Goal: Task Accomplishment & Management: Complete application form

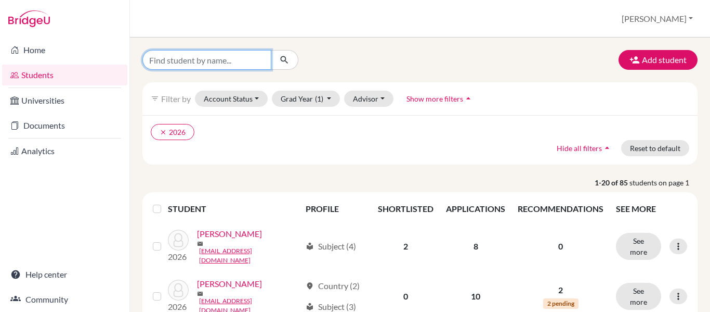
click at [236, 65] on input "Find student by name..." at bounding box center [207, 60] width 129 height 20
type input "[PERSON_NAME]"
click at [281, 62] on icon "submit" at bounding box center [284, 60] width 10 height 10
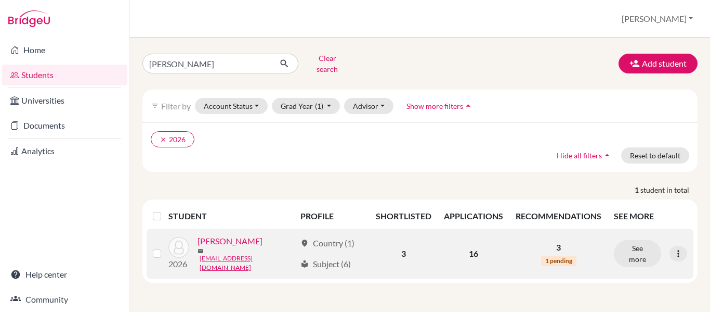
click at [239, 237] on link "[PERSON_NAME]" at bounding box center [230, 241] width 65 height 12
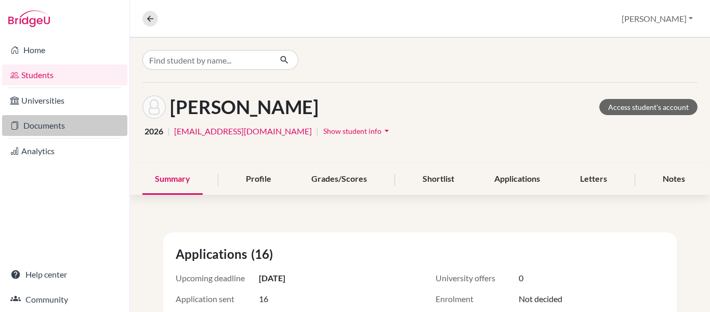
click at [61, 124] on link "Documents" at bounding box center [64, 125] width 125 height 21
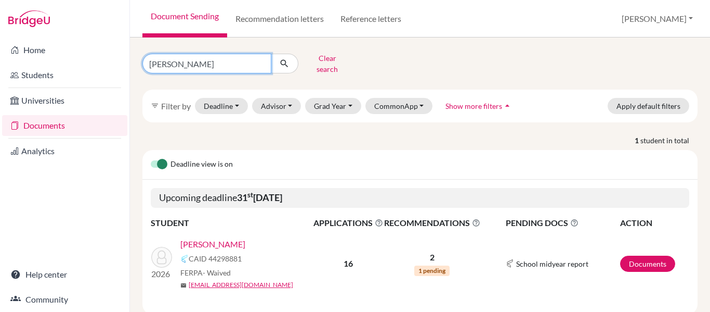
click at [191, 61] on input "[PERSON_NAME]" at bounding box center [207, 64] width 129 height 20
type input "s"
type input "[PERSON_NAME]"
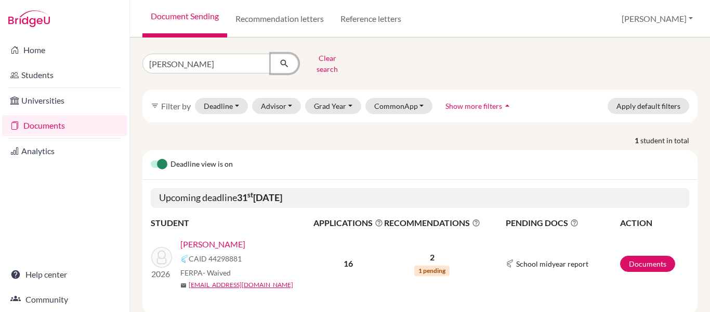
click at [280, 60] on icon "submit" at bounding box center [284, 63] width 10 height 10
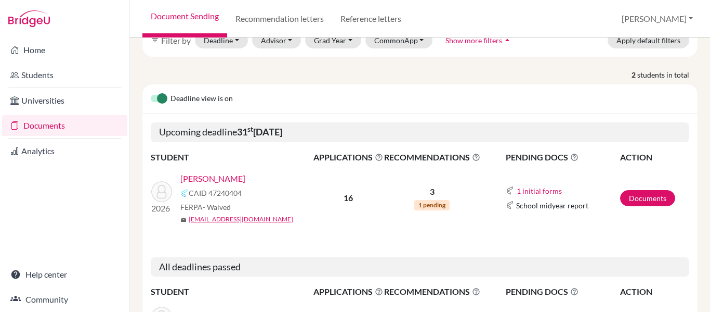
scroll to position [67, 0]
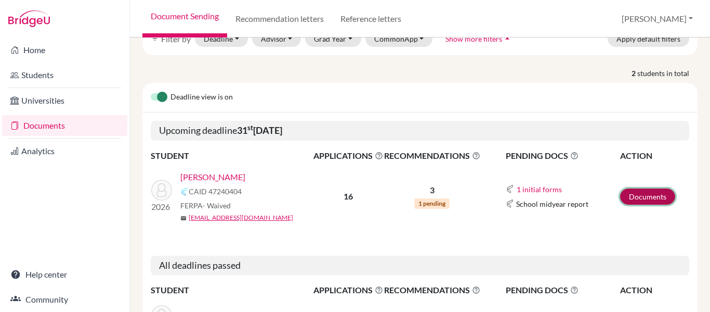
click at [635, 188] on link "Documents" at bounding box center [647, 196] width 55 height 16
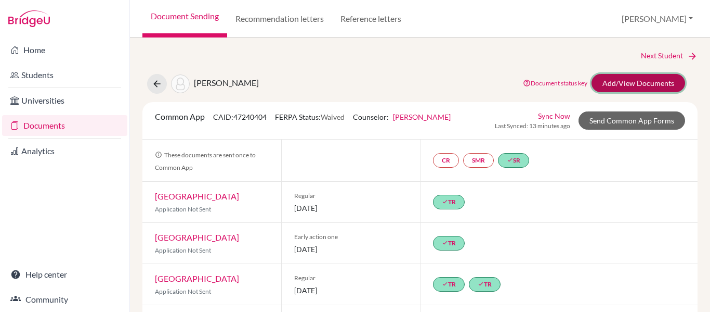
click at [654, 79] on link "Add/View Documents" at bounding box center [639, 83] width 94 height 18
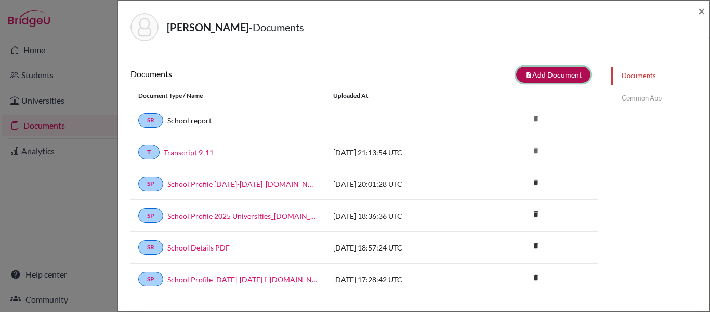
click at [552, 73] on button "note_add Add Document" at bounding box center [553, 75] width 74 height 16
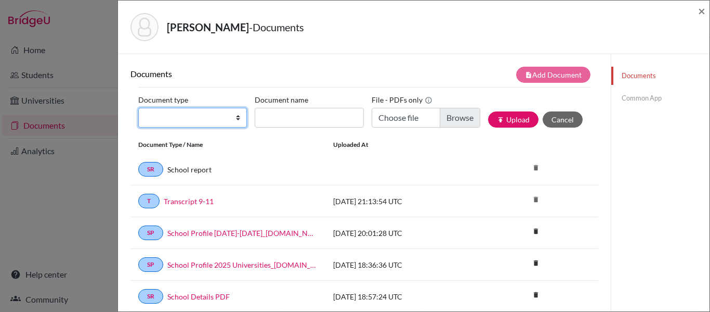
click at [209, 121] on select "Change explanation for Common App reports Counselor recommendation Internationa…" at bounding box center [192, 118] width 109 height 20
select select "4"
click at [138, 108] on select "Change explanation for Common App reports Counselor recommendation Internationa…" at bounding box center [192, 118] width 109 height 20
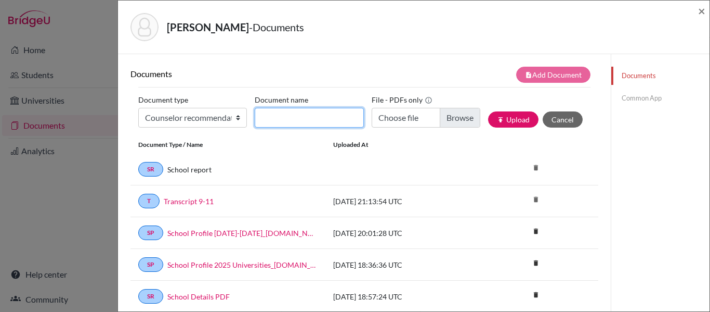
click at [269, 115] on input "Document name" at bounding box center [309, 118] width 109 height 20
type input "Rec Ms Aviles"
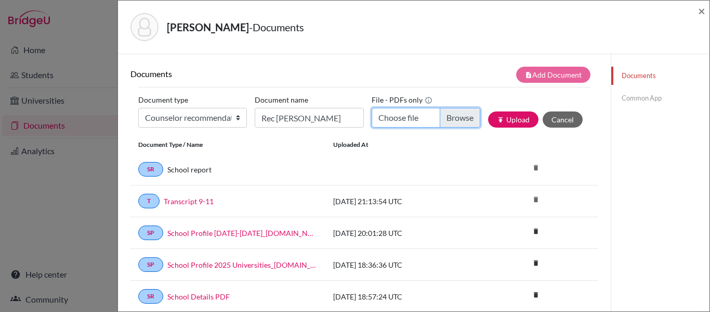
click at [451, 118] on input "Choose file" at bounding box center [426, 118] width 109 height 20
type input "C:\fakepath\Rec Maxine Gernat.pdf"
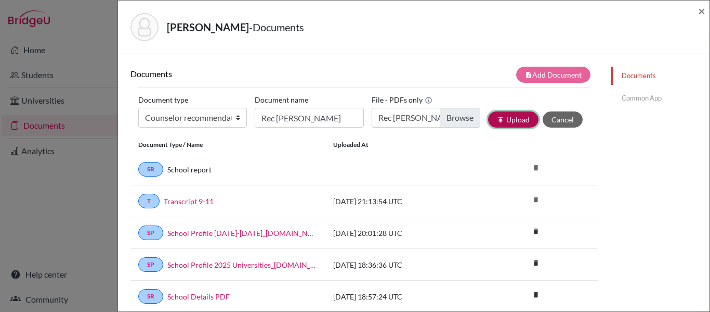
click at [514, 123] on button "publish Upload" at bounding box center [513, 119] width 50 height 16
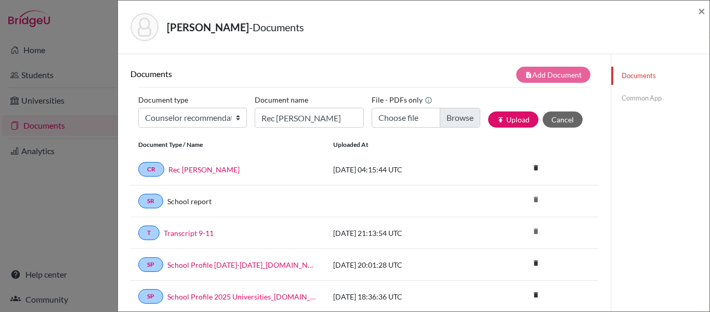
click at [635, 96] on link "Common App" at bounding box center [661, 98] width 98 height 18
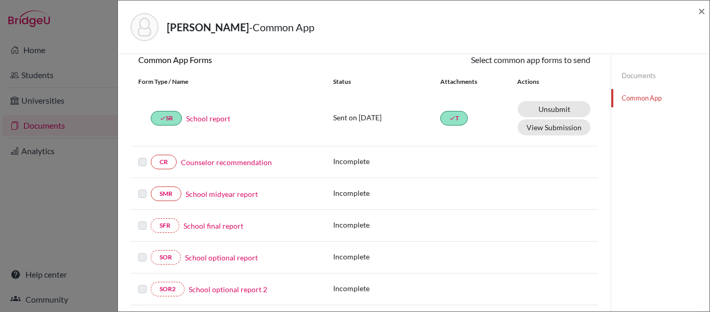
scroll to position [102, 0]
click at [260, 161] on link "Counselor recommendation" at bounding box center [226, 161] width 91 height 11
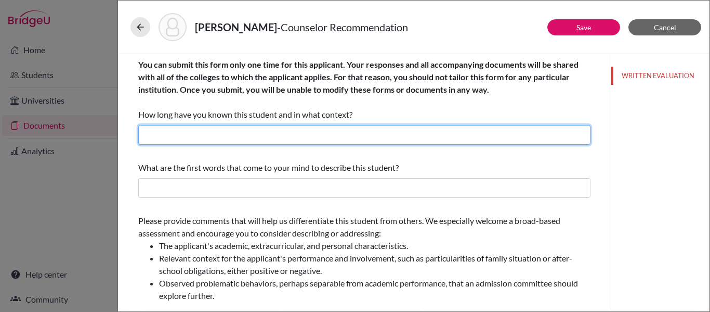
click at [274, 132] on input "text" at bounding box center [364, 135] width 452 height 20
type input "Four years as her counselor"
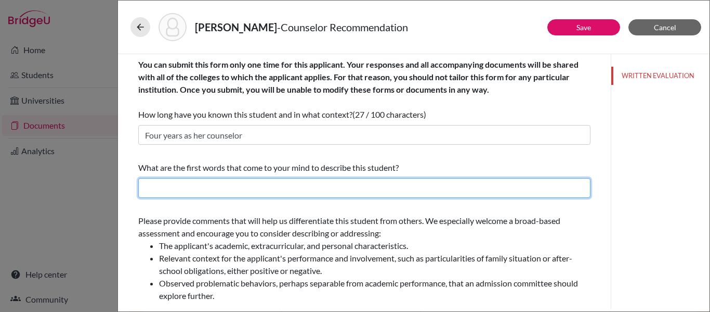
click at [266, 180] on input "text" at bounding box center [364, 188] width 452 height 20
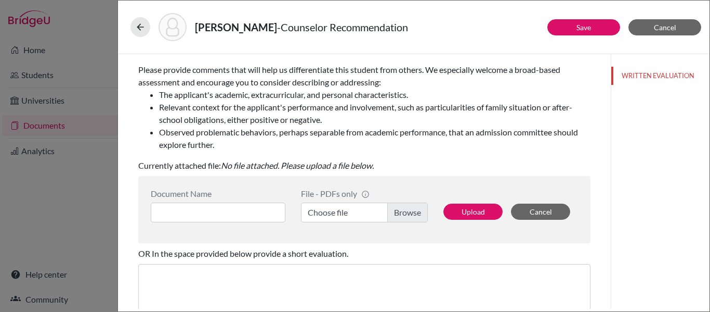
scroll to position [152, 0]
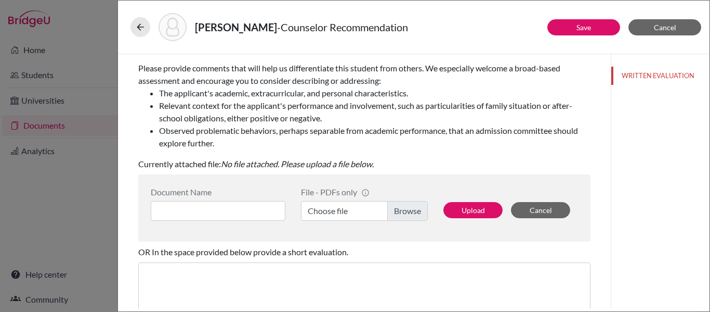
type input "Altruistic, strong willed, determined"
click at [407, 212] on label "Choose file" at bounding box center [364, 211] width 127 height 20
click at [407, 212] on input "Choose file" at bounding box center [364, 211] width 127 height 20
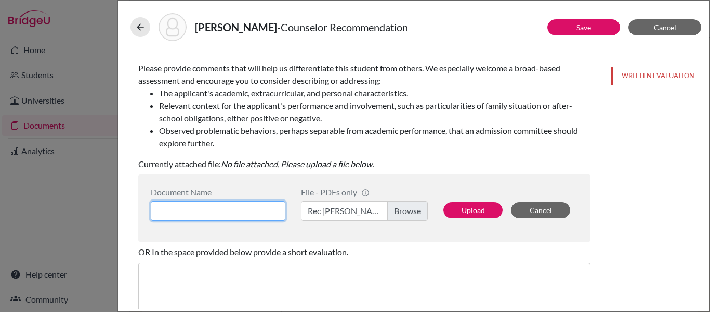
click at [268, 212] on input at bounding box center [218, 211] width 135 height 20
type input "Rec Ms Aviles"
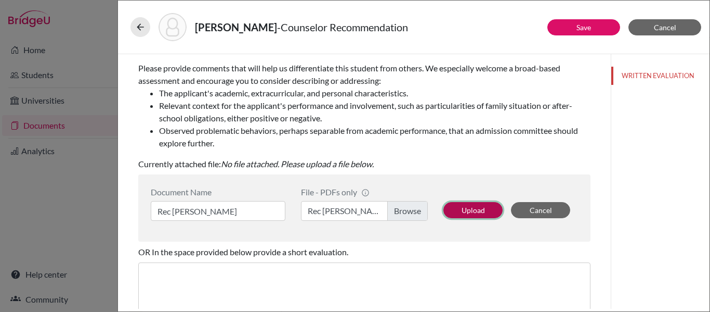
click at [476, 208] on button "Upload" at bounding box center [473, 210] width 59 height 16
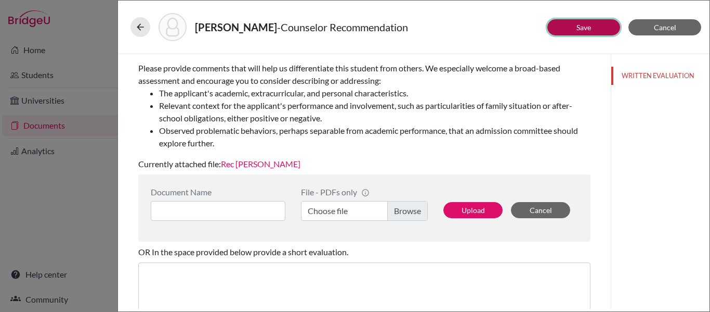
click at [588, 24] on link "Save" at bounding box center [584, 27] width 15 height 9
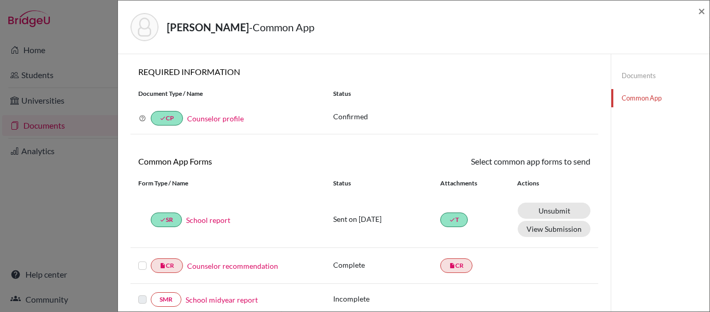
click at [141, 259] on label at bounding box center [142, 259] width 8 height 0
click at [0, 0] on input "checkbox" at bounding box center [0, 0] width 0 height 0
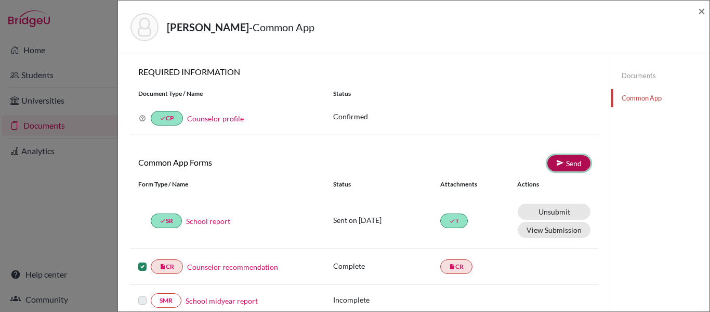
click at [577, 161] on link "Send" at bounding box center [569, 163] width 43 height 16
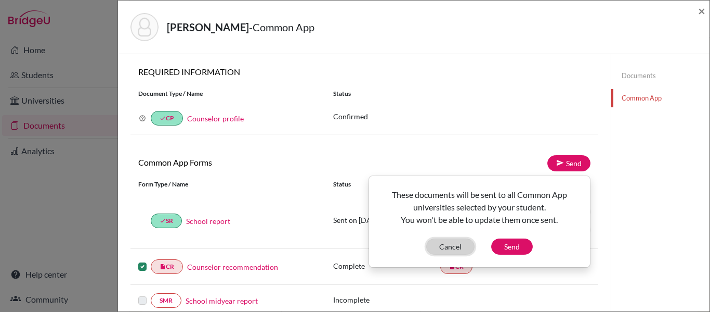
click at [451, 247] on button "Cancel" at bounding box center [450, 246] width 48 height 16
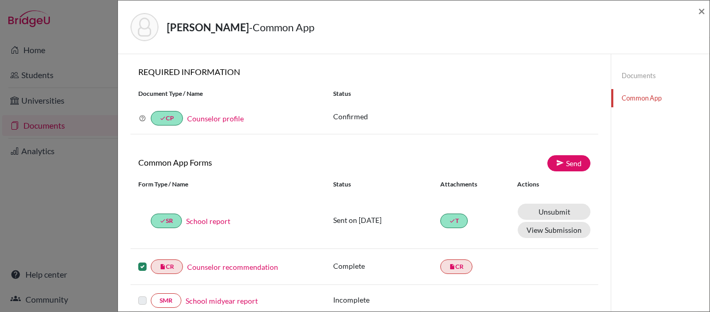
click at [652, 74] on link "Documents" at bounding box center [661, 76] width 98 height 18
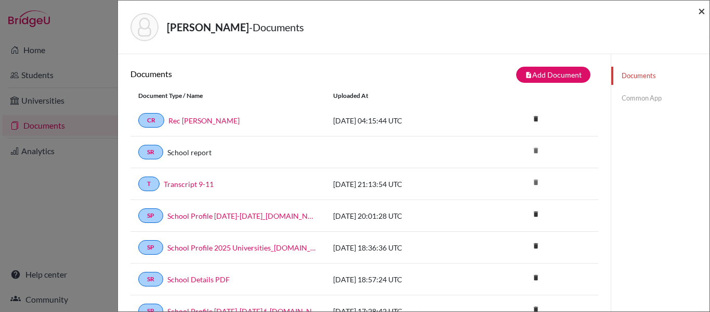
click at [702, 12] on span "×" at bounding box center [701, 10] width 7 height 15
